Goal: Information Seeking & Learning: Learn about a topic

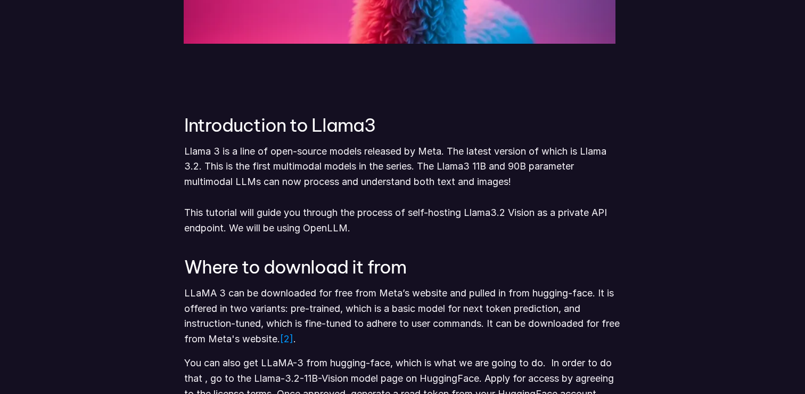
scroll to position [555, 0]
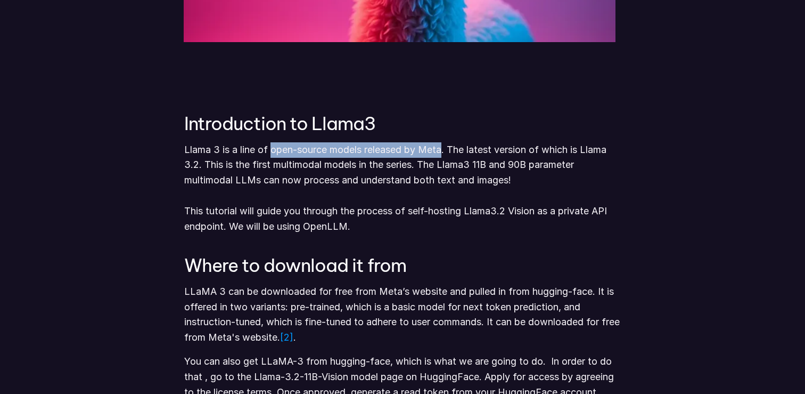
drag, startPoint x: 271, startPoint y: 150, endPoint x: 447, endPoint y: 146, distance: 175.8
click at [447, 146] on p "Llama 3 is a line of open-source models released by Meta. The latest version of…" at bounding box center [402, 188] width 437 height 92
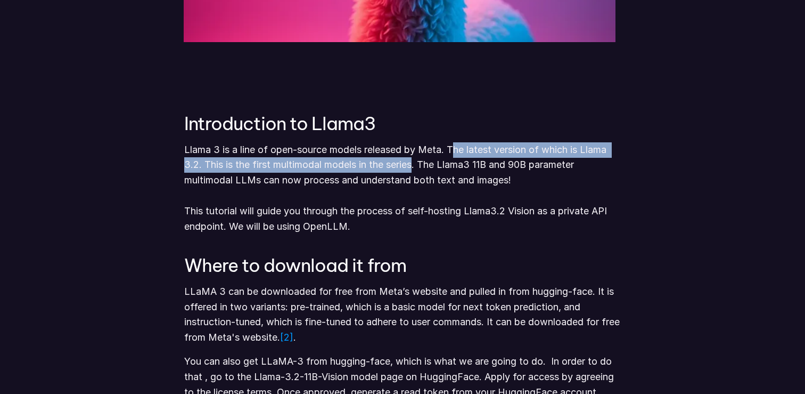
drag, startPoint x: 460, startPoint y: 146, endPoint x: 418, endPoint y: 171, distance: 49.0
click at [418, 171] on p "Llama 3 is a line of open-source models released by Meta. The latest version of…" at bounding box center [402, 188] width 437 height 92
drag, startPoint x: 429, startPoint y: 165, endPoint x: 530, endPoint y: 176, distance: 101.9
click at [530, 176] on p "Llama 3 is a line of open-source models released by Meta. The latest version of…" at bounding box center [402, 188] width 437 height 92
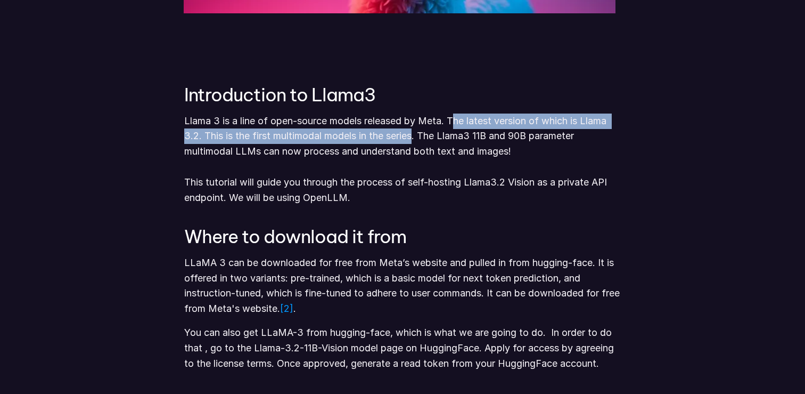
scroll to position [586, 0]
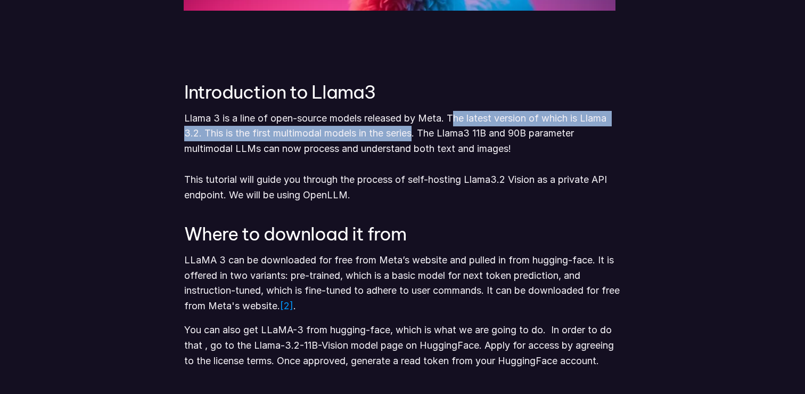
drag, startPoint x: 336, startPoint y: 178, endPoint x: 427, endPoint y: 190, distance: 91.8
click at [427, 190] on p "Llama 3 is a line of open-source models released by Meta. The latest version of…" at bounding box center [402, 157] width 437 height 92
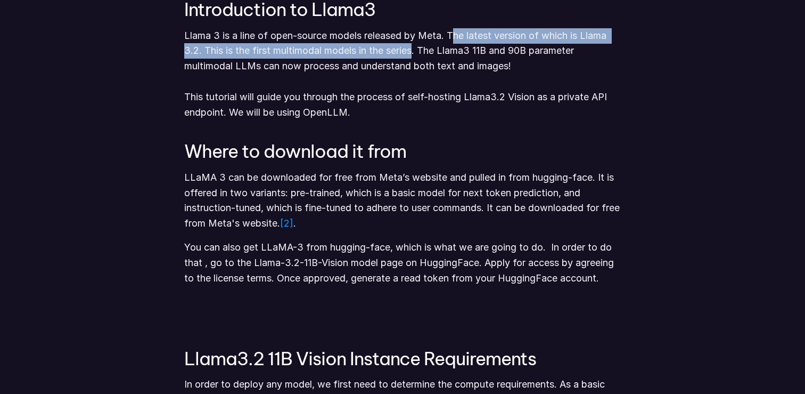
scroll to position [671, 0]
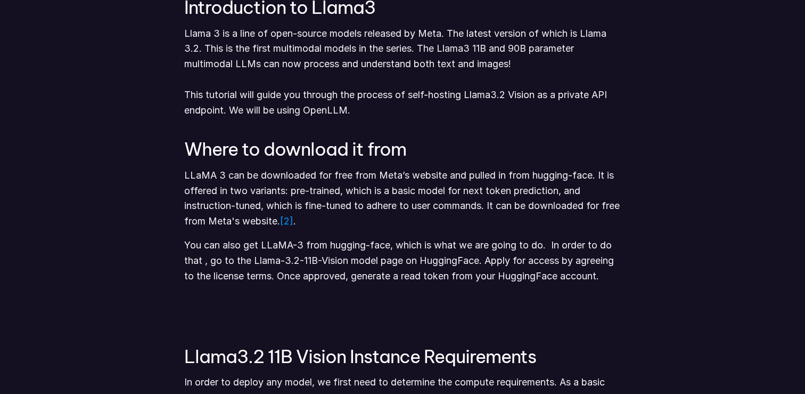
drag, startPoint x: 249, startPoint y: 174, endPoint x: 411, endPoint y: 181, distance: 162.0
click at [409, 174] on p "LLaMA 3 can be downloaded for free from Meta’s website and pulled in from huggi…" at bounding box center [402, 198] width 437 height 61
drag, startPoint x: 410, startPoint y: 178, endPoint x: 532, endPoint y: 176, distance: 122.0
click at [532, 177] on p "LLaMA 3 can be downloaded for free from Meta’s website and pulled in from huggi…" at bounding box center [402, 198] width 437 height 61
click at [559, 174] on p "LLaMA 3 can be downloaded for free from Meta’s website and pulled in from huggi…" at bounding box center [402, 198] width 437 height 61
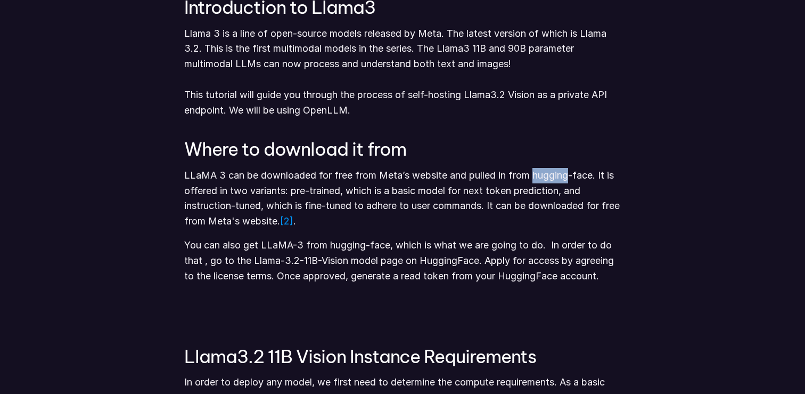
click at [559, 174] on p "LLaMA 3 can be downloaded for free from Meta’s website and pulled in from huggi…" at bounding box center [402, 198] width 437 height 61
drag, startPoint x: 219, startPoint y: 186, endPoint x: 341, endPoint y: 188, distance: 122.0
click at [341, 188] on p "LLaMA 3 can be downloaded for free from Meta’s website and pulled in from huggi…" at bounding box center [402, 198] width 437 height 61
drag, startPoint x: 349, startPoint y: 191, endPoint x: 473, endPoint y: 193, distance: 124.1
click at [473, 193] on p "LLaMA 3 can be downloaded for free from Meta’s website and pulled in from huggi…" at bounding box center [402, 198] width 437 height 61
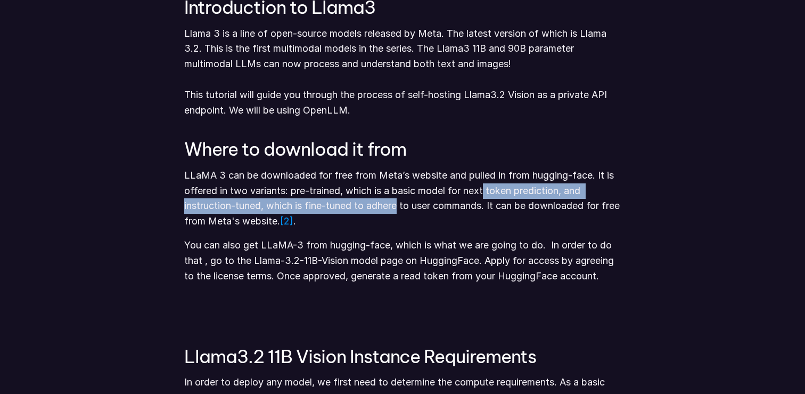
drag, startPoint x: 488, startPoint y: 189, endPoint x: 402, endPoint y: 203, distance: 88.0
click at [401, 202] on p "LLaMA 3 can be downloaded for free from Meta’s website and pulled in from huggi…" at bounding box center [402, 198] width 437 height 61
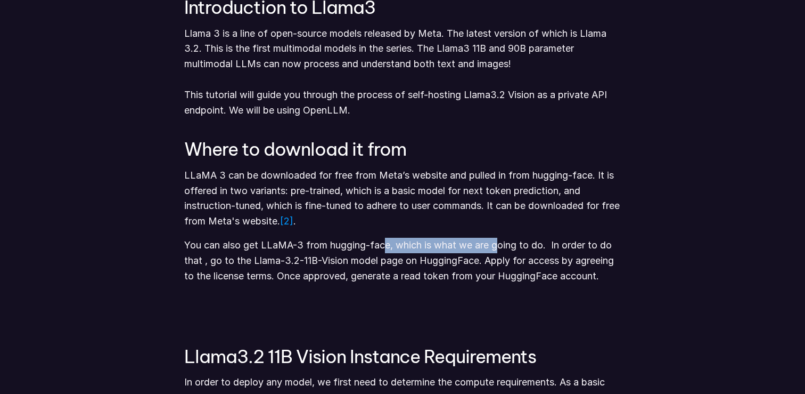
drag, startPoint x: 386, startPoint y: 248, endPoint x: 501, endPoint y: 250, distance: 114.5
click at [500, 250] on p "You can also get LLaMA-3 from hugging-face, which is what we are going to do. I…" at bounding box center [402, 261] width 437 height 46
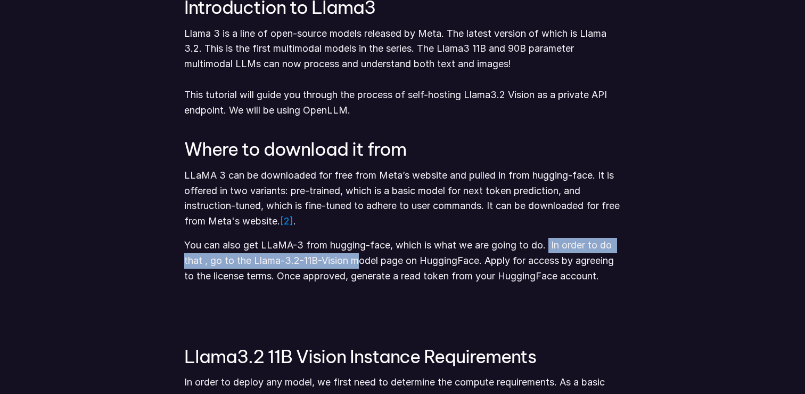
drag, startPoint x: 556, startPoint y: 243, endPoint x: 355, endPoint y: 258, distance: 201.3
click at [356, 258] on p "You can also get LLaMA-3 from hugging-face, which is what we are going to do. I…" at bounding box center [402, 261] width 437 height 46
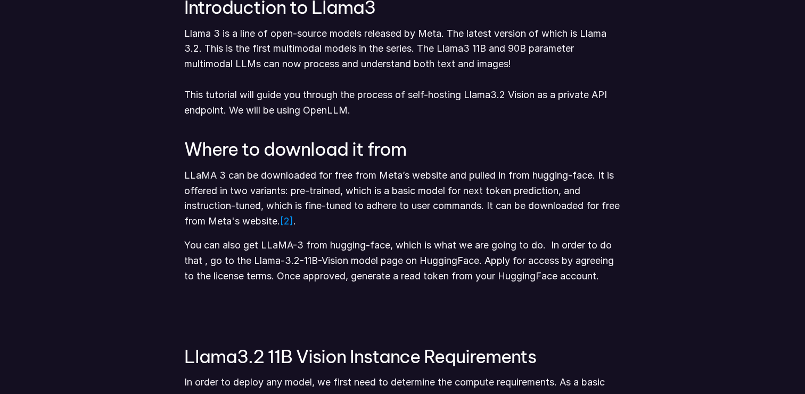
click at [384, 258] on p "You can also get LLaMA-3 from hugging-face, which is what we are going to do. I…" at bounding box center [402, 261] width 437 height 46
click at [455, 262] on p "You can also get LLaMA-3 from hugging-face, which is what we are going to do. I…" at bounding box center [402, 261] width 437 height 46
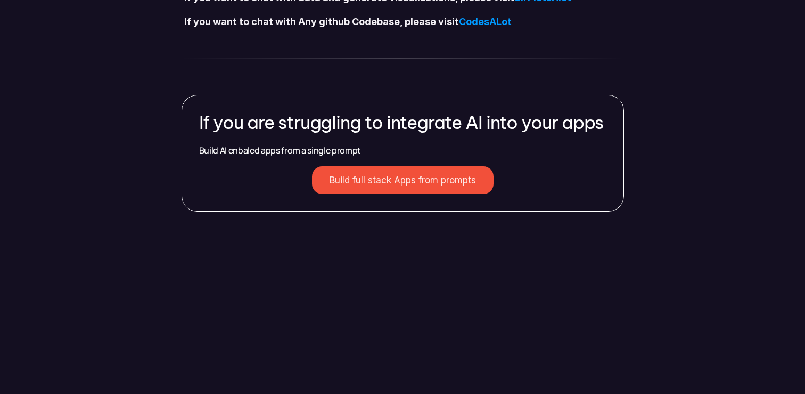
scroll to position [4948, 0]
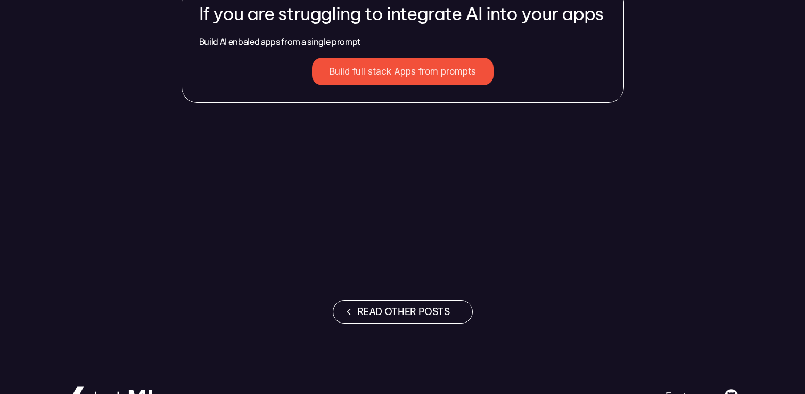
click at [427, 77] on p "Build full stack Apps from prompts" at bounding box center [403, 71] width 146 height 11
